Goal: Task Accomplishment & Management: Complete application form

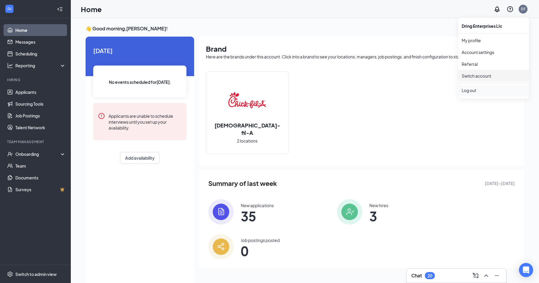
click at [480, 91] on div "Log out" at bounding box center [494, 90] width 64 height 6
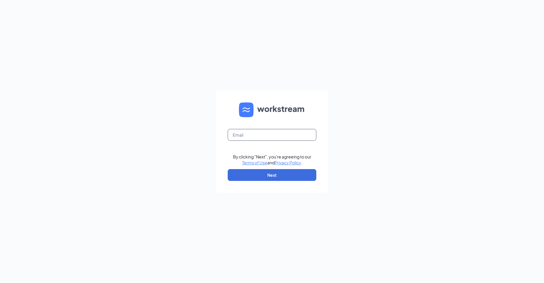
click at [258, 130] on input "text" at bounding box center [272, 135] width 89 height 12
type input "cfanorthcollinscareers@gmail.com"
click at [270, 174] on button "Next" at bounding box center [272, 175] width 89 height 12
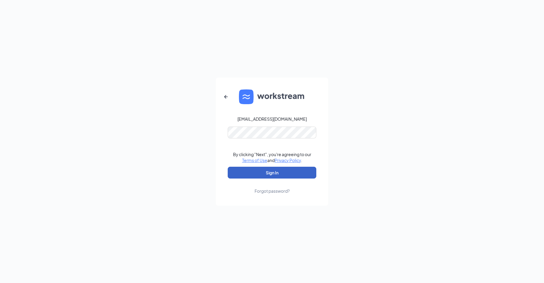
click at [278, 175] on button "Sign In" at bounding box center [272, 173] width 89 height 12
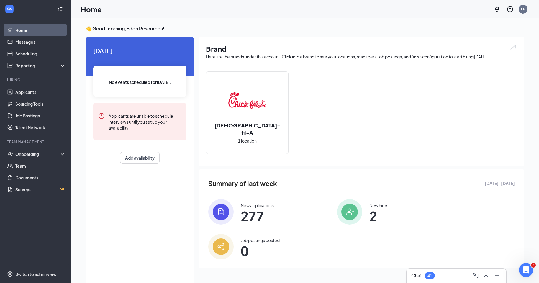
click at [216, 212] on img at bounding box center [220, 211] width 25 height 25
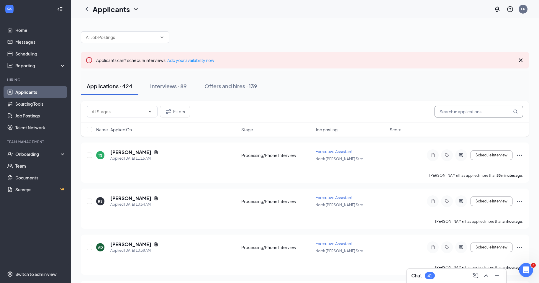
click at [470, 109] on input "text" at bounding box center [479, 112] width 89 height 12
paste input "[PERSON_NAME]"
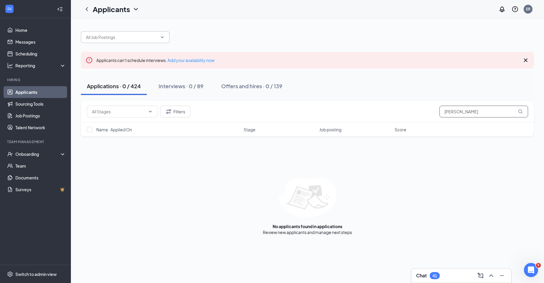
type input "[PERSON_NAME]"
click at [163, 37] on icon "ChevronDown" at bounding box center [162, 37] width 5 height 5
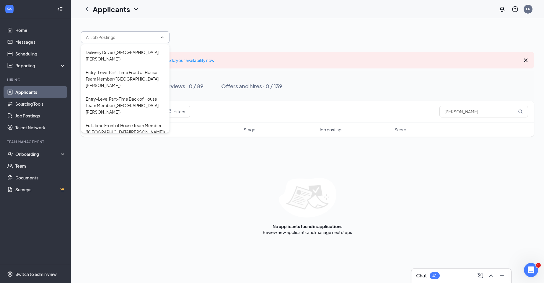
scroll to position [66, 0]
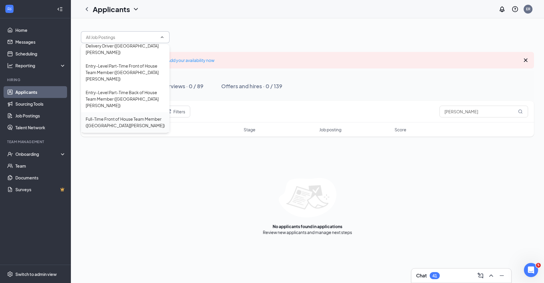
click at [140, 116] on div "Full-Time Front of House Team Member ([GEOGRAPHIC_DATA][PERSON_NAME])" at bounding box center [125, 122] width 79 height 13
type input "Full-Time Front of House Team Member ([GEOGRAPHIC_DATA][PERSON_NAME])"
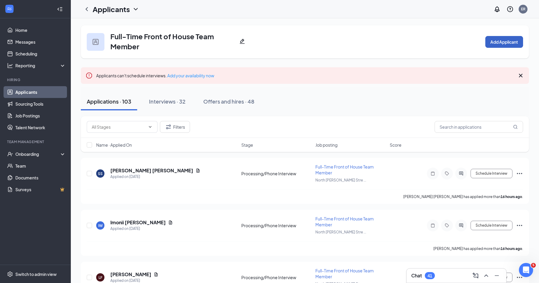
click at [506, 43] on button "Add Applicant" at bounding box center [504, 42] width 38 height 12
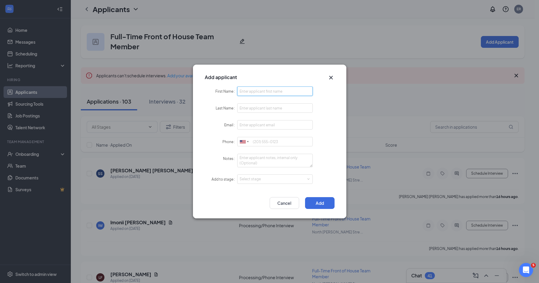
click at [265, 87] on input "First Name" at bounding box center [275, 90] width 76 height 9
type input "[PERSON_NAME]"
type input "Simis"
click at [250, 125] on input "Email" at bounding box center [275, 124] width 76 height 9
paste input "[EMAIL_ADDRESS][DOMAIN_NAME]"
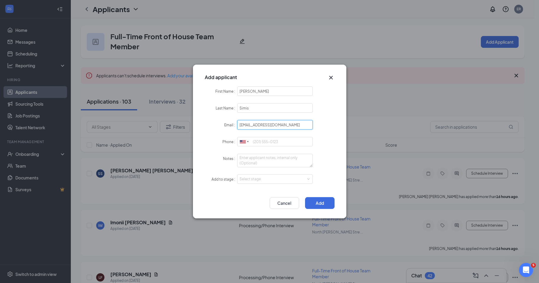
click at [244, 125] on input "[EMAIL_ADDRESS][DOMAIN_NAME]" at bounding box center [275, 124] width 76 height 9
click at [253, 125] on input "[EMAIL_ADDRESS][DOMAIN_NAME]" at bounding box center [275, 124] width 76 height 9
type input "[EMAIL_ADDRESS][DOMAIN_NAME]"
click at [273, 140] on input "Phone" at bounding box center [275, 141] width 76 height 9
type input "V"
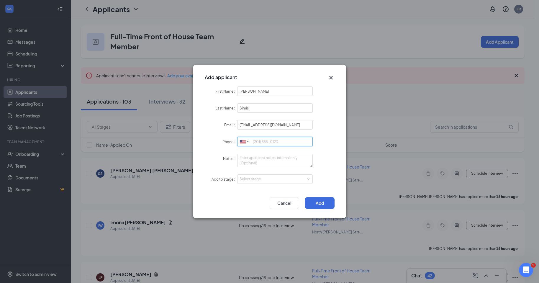
type input "v"
paste input "[EMAIL_ADDRESS][DOMAIN_NAME]"
click at [263, 160] on textarea "Notes" at bounding box center [275, 161] width 76 height 14
drag, startPoint x: 300, startPoint y: 146, endPoint x: 192, endPoint y: 129, distance: 109.0
click at [192, 129] on div "Add applicant First Name [PERSON_NAME] Name [PERSON_NAME] Email [EMAIL_ADDRESS]…" at bounding box center [269, 141] width 539 height 283
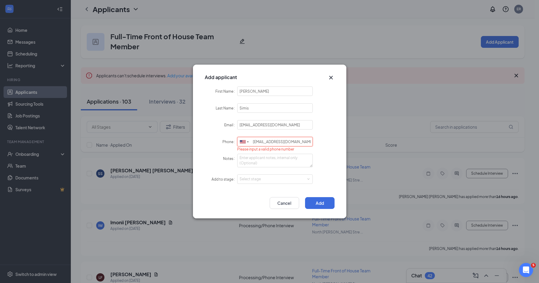
drag, startPoint x: 302, startPoint y: 142, endPoint x: 193, endPoint y: 142, distance: 108.3
click at [193, 142] on div "First Name [PERSON_NAME] Name [PERSON_NAME] Email [EMAIL_ADDRESS][DOMAIN_NAME] …" at bounding box center [269, 138] width 153 height 105
paste input "[PHONE_NUMBER]"
click at [261, 180] on div "Select stage" at bounding box center [274, 179] width 68 height 6
type input "[PHONE_NUMBER]"
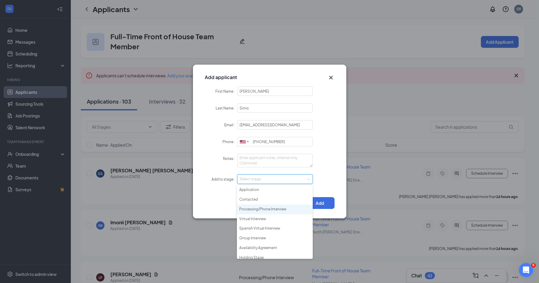
click at [259, 209] on li "Processing/Phone Interview" at bounding box center [275, 209] width 76 height 10
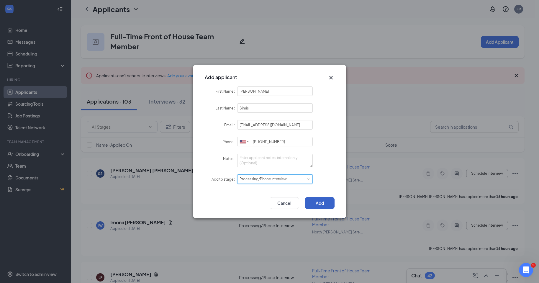
click at [318, 202] on button "Add" at bounding box center [320, 203] width 30 height 12
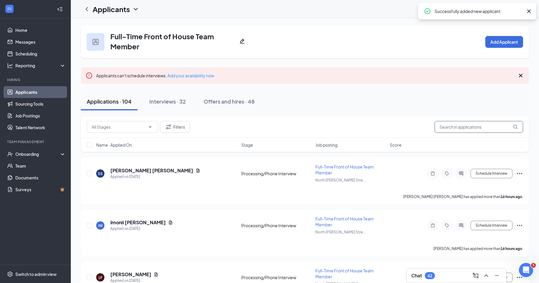
click at [467, 127] on input "text" at bounding box center [479, 127] width 89 height 12
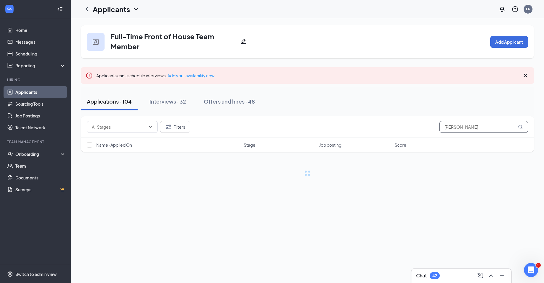
type input "[PERSON_NAME]"
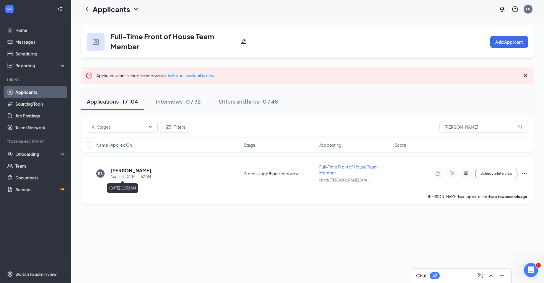
click at [138, 175] on div "Applied [DATE] 11:52 AM" at bounding box center [130, 177] width 41 height 6
click at [130, 171] on h5 "[PERSON_NAME]" at bounding box center [130, 170] width 41 height 6
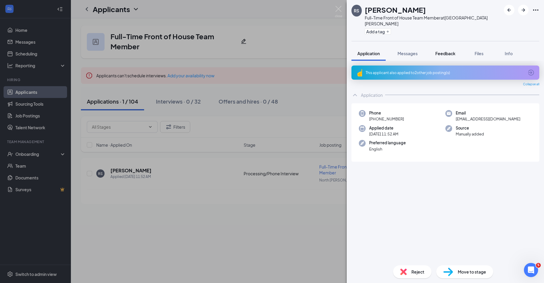
click at [446, 46] on button "Feedback" at bounding box center [445, 53] width 32 height 15
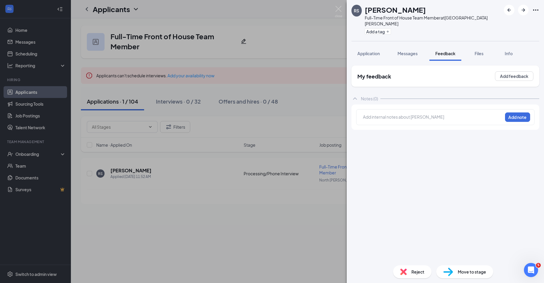
drag, startPoint x: 165, startPoint y: 251, endPoint x: 270, endPoint y: 152, distance: 144.2
click at [165, 251] on div "RS [PERSON_NAME] Full-Time Front of House Team Member at [GEOGRAPHIC_DATA][PERS…" at bounding box center [272, 141] width 544 height 283
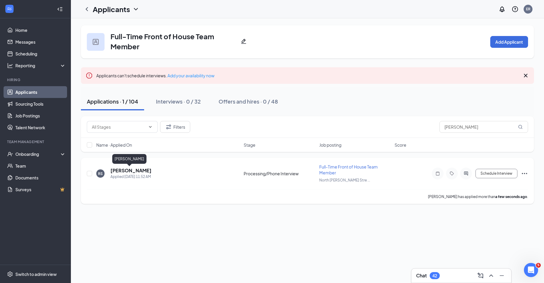
click at [116, 172] on h5 "[PERSON_NAME]" at bounding box center [130, 170] width 41 height 6
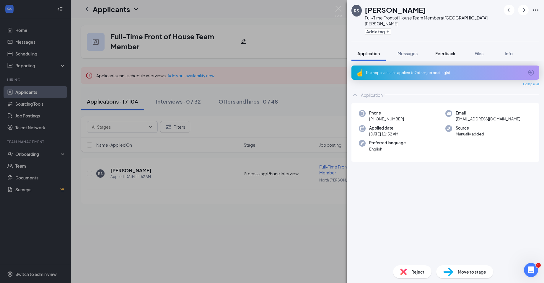
click at [436, 51] on span "Feedback" at bounding box center [445, 53] width 20 height 5
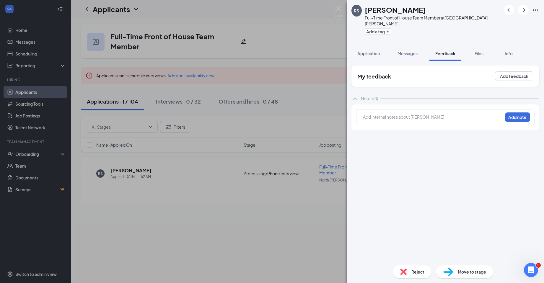
click at [395, 114] on div at bounding box center [432, 117] width 139 height 6
paste div
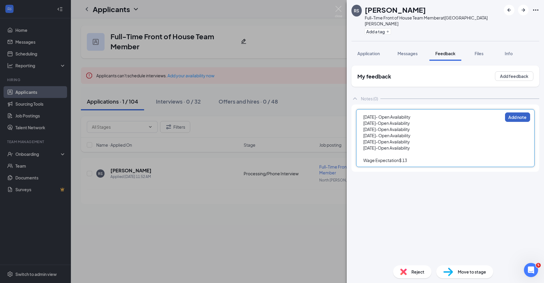
click at [513, 114] on button "Add note" at bounding box center [517, 116] width 25 height 9
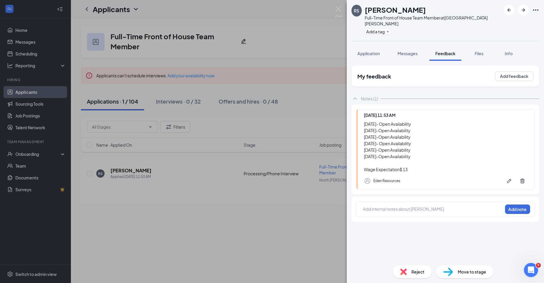
click at [460, 268] on div "Move to stage" at bounding box center [464, 271] width 57 height 13
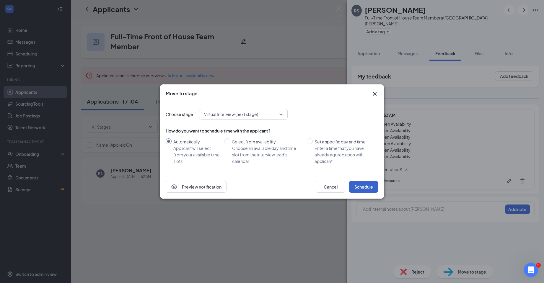
click at [368, 187] on button "Schedule" at bounding box center [363, 187] width 30 height 12
